Goal: Task Accomplishment & Management: Use online tool/utility

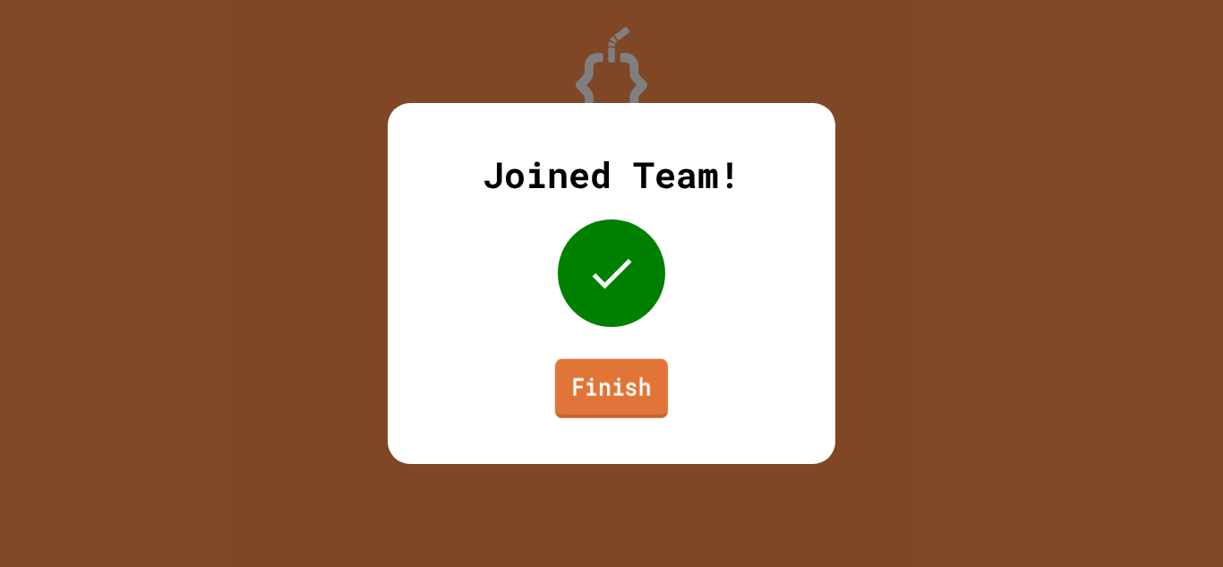
click at [603, 407] on link "Finish" at bounding box center [611, 388] width 113 height 59
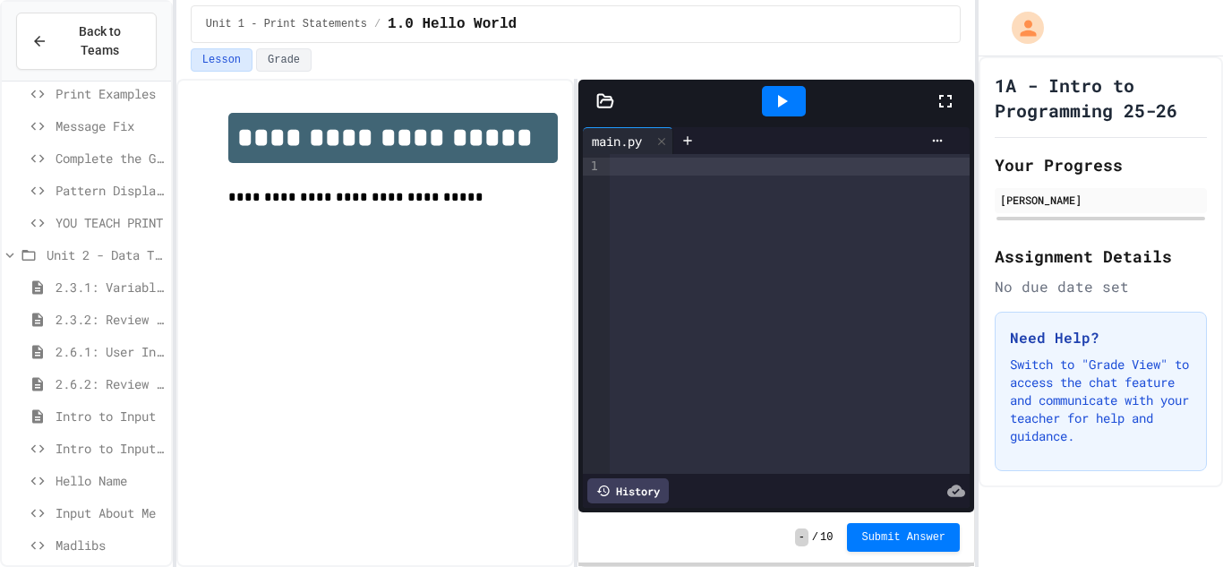
scroll to position [268, 0]
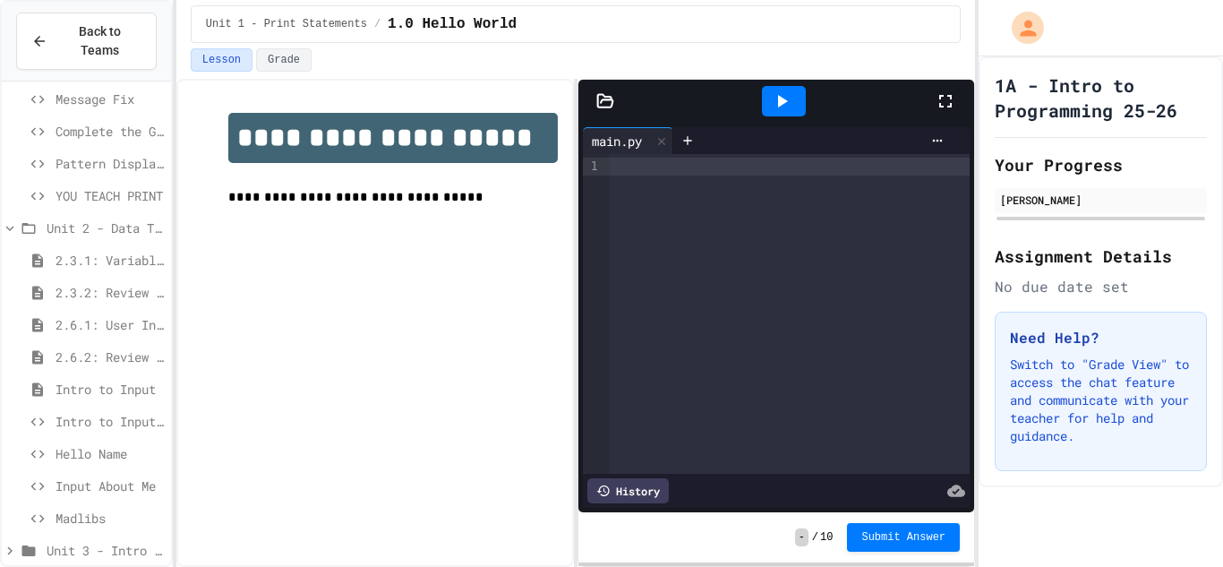
click at [86, 509] on span "Madlibs" at bounding box center [110, 518] width 108 height 19
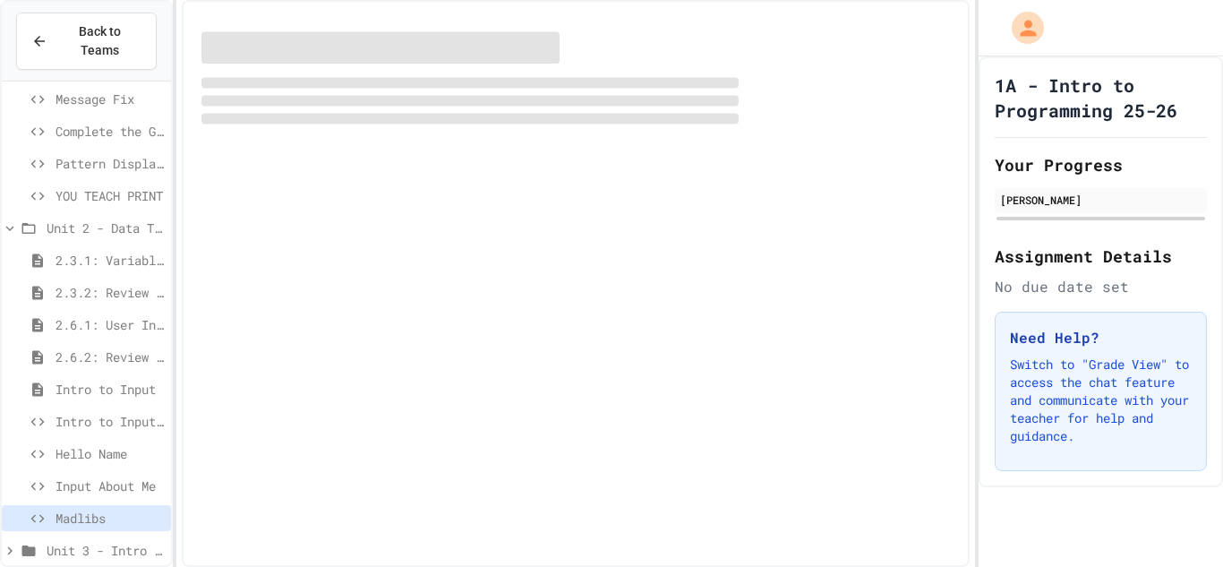
scroll to position [253, 0]
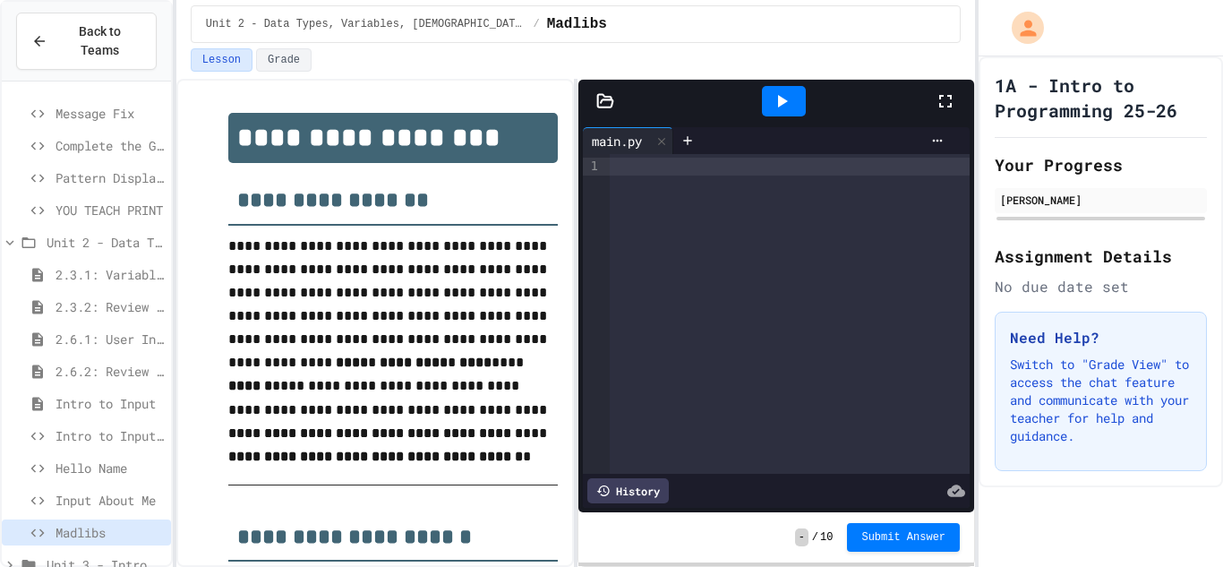
click at [573, 167] on div "**********" at bounding box center [575, 323] width 799 height 488
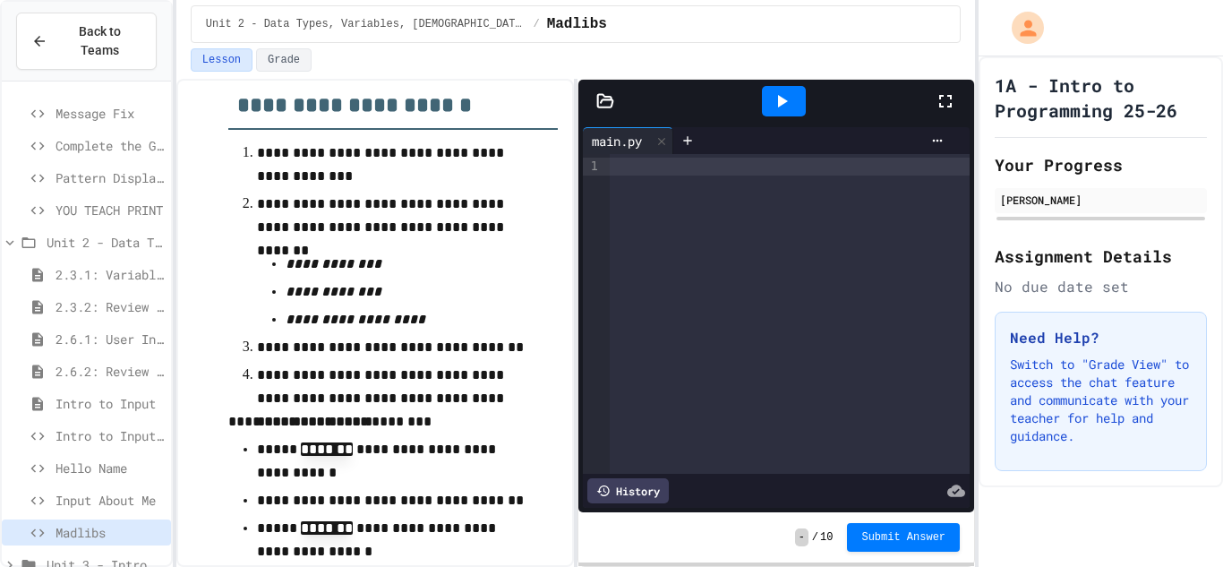
scroll to position [0, 0]
